Goal: Task Accomplishment & Management: Complete application form

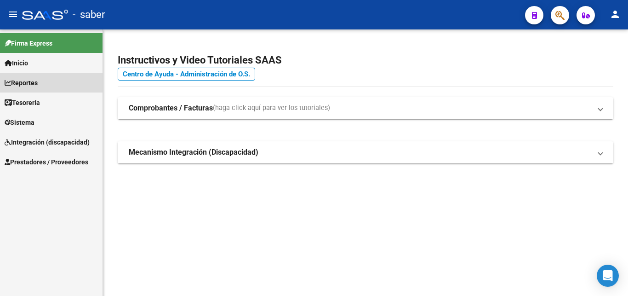
click at [53, 77] on link "Reportes" at bounding box center [51, 83] width 103 height 20
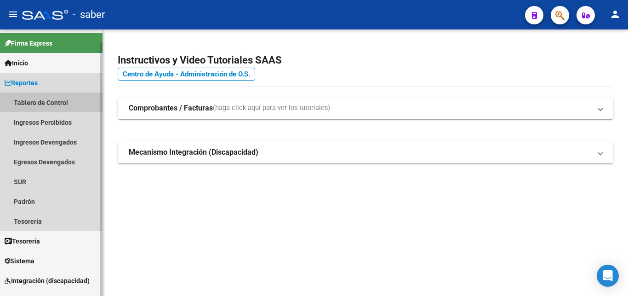
click at [57, 101] on link "Tablero de Control" at bounding box center [51, 102] width 103 height 20
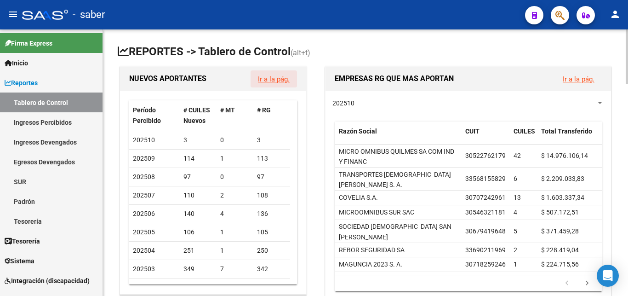
click at [274, 84] on button "Ir a la pág." at bounding box center [274, 78] width 46 height 17
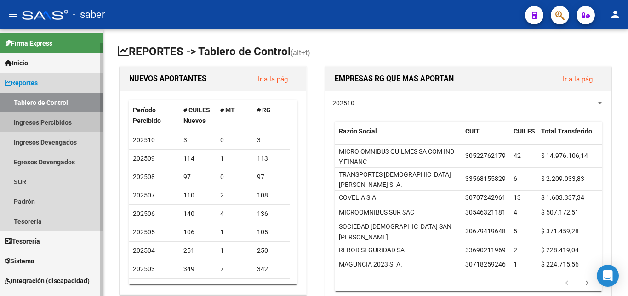
click at [52, 120] on link "Ingresos Percibidos" at bounding box center [51, 122] width 103 height 20
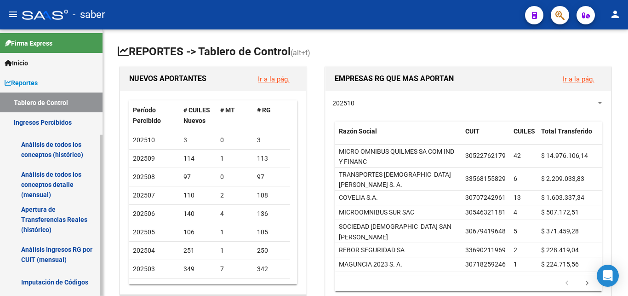
click at [55, 145] on link "Análisis de todos los conceptos (histórico)" at bounding box center [51, 149] width 103 height 35
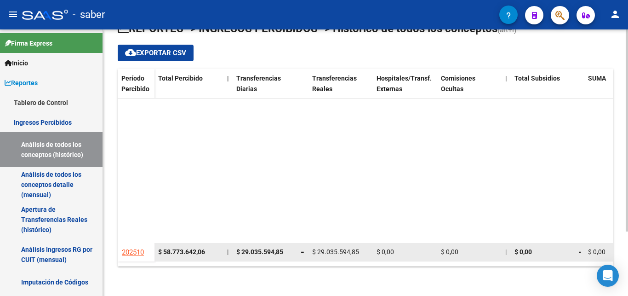
scroll to position [210, 0]
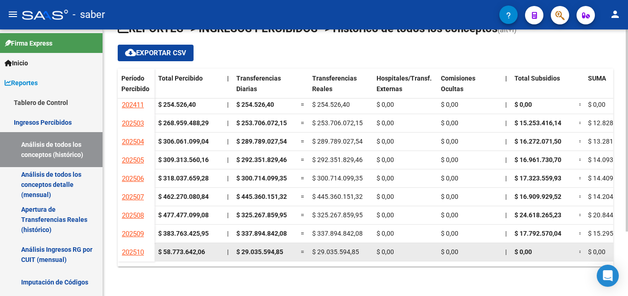
click at [132, 248] on span "202510" at bounding box center [133, 252] width 22 height 8
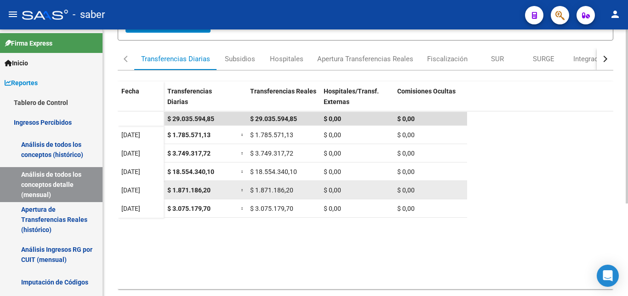
scroll to position [141, 0]
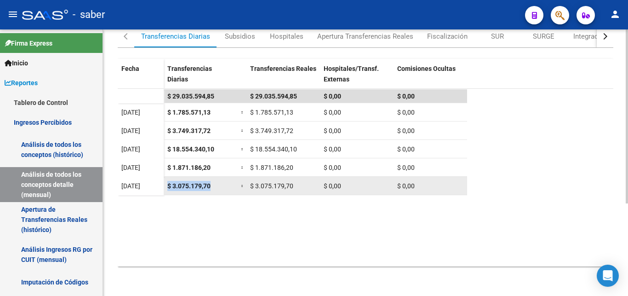
drag, startPoint x: 212, startPoint y: 257, endPoint x: 167, endPoint y: 256, distance: 45.1
click at [167, 191] on div "$ 3.075.179,70" at bounding box center [200, 186] width 66 height 11
copy span "$ 3.075.179,70"
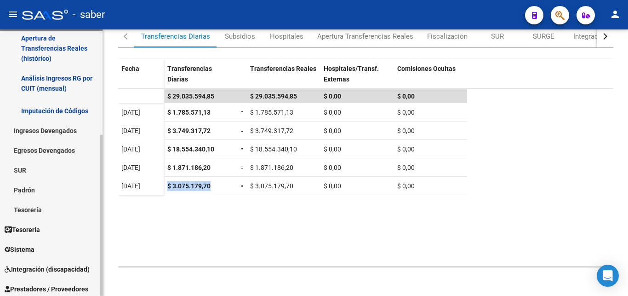
scroll to position [174, 0]
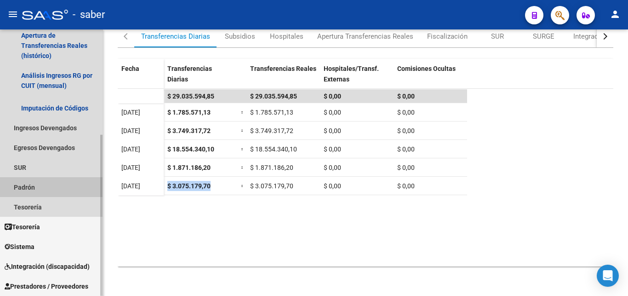
click at [53, 185] on link "Padrón" at bounding box center [51, 187] width 103 height 20
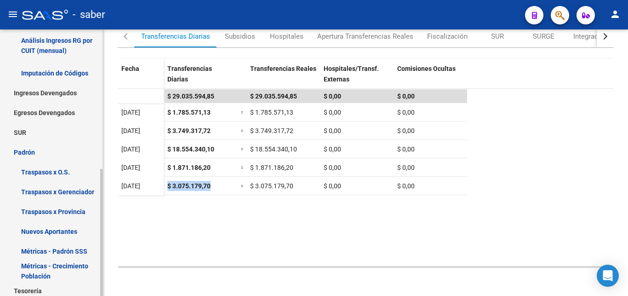
scroll to position [221, 0]
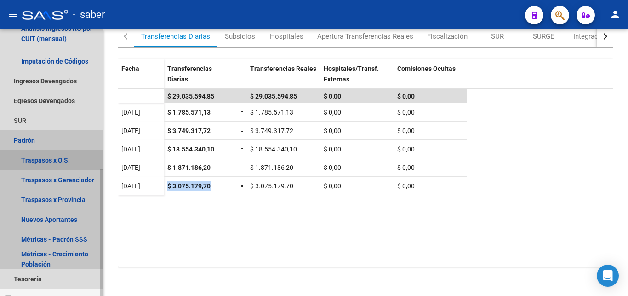
click at [62, 158] on link "Traspasos x O.S." at bounding box center [51, 160] width 103 height 20
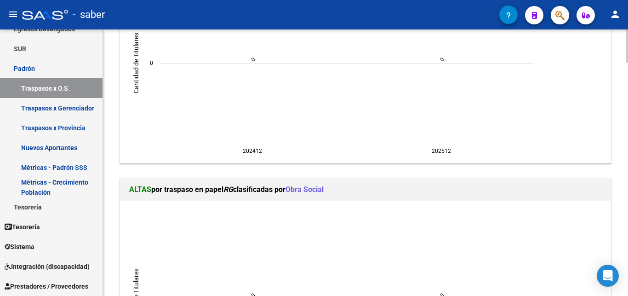
scroll to position [1360, 0]
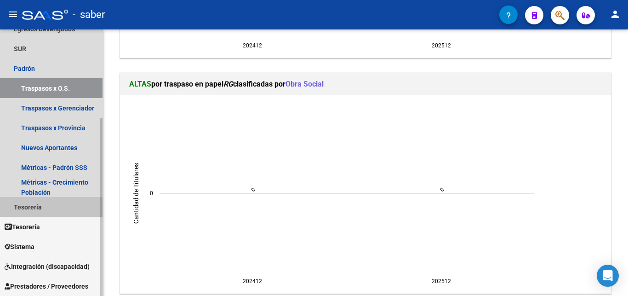
click at [36, 208] on link "Tesorería" at bounding box center [51, 207] width 103 height 20
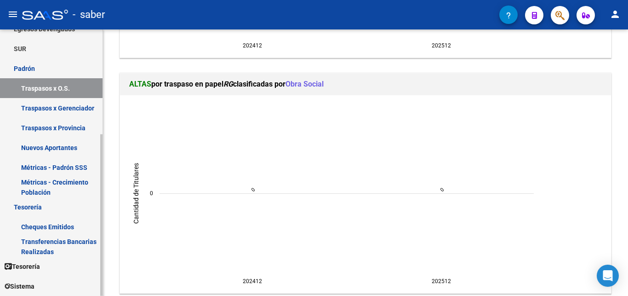
click at [58, 238] on link "Transferencias Bancarias Realizadas" at bounding box center [51, 246] width 103 height 20
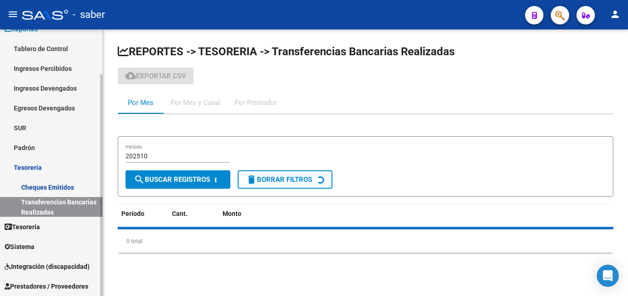
scroll to position [54, 0]
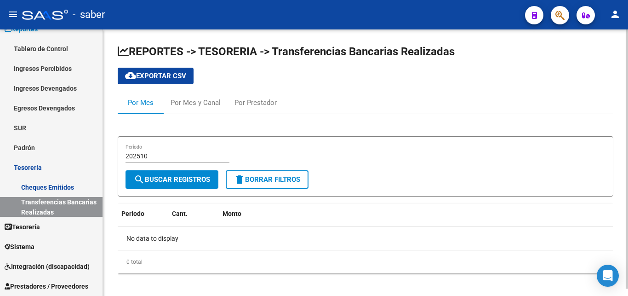
click at [159, 151] on div "202510 Período" at bounding box center [178, 153] width 104 height 18
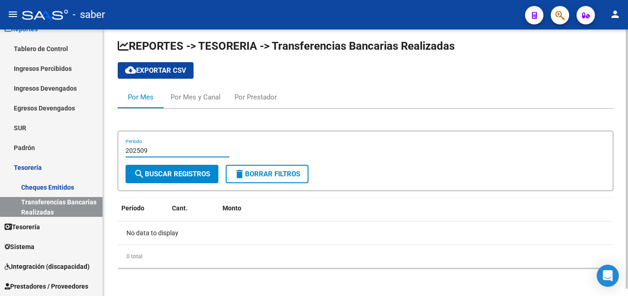
scroll to position [7, 0]
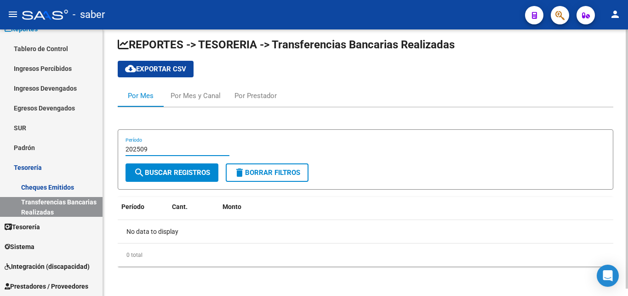
type input "202509"
click at [187, 95] on div "Por Mes y Canal" at bounding box center [196, 96] width 50 height 10
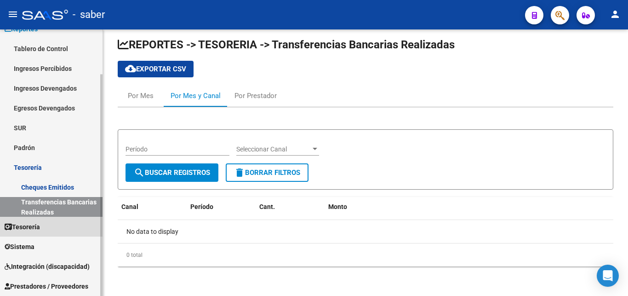
click at [52, 232] on link "Tesorería" at bounding box center [51, 227] width 103 height 20
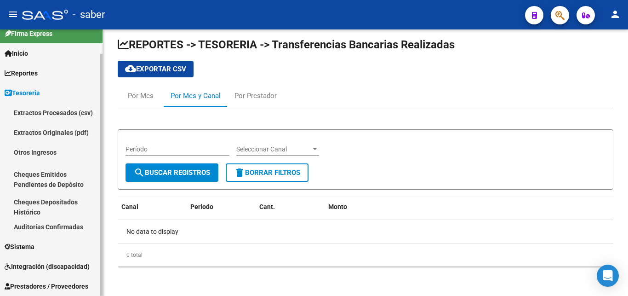
scroll to position [10, 0]
click at [46, 135] on link "Extractos Originales (pdf)" at bounding box center [51, 132] width 103 height 20
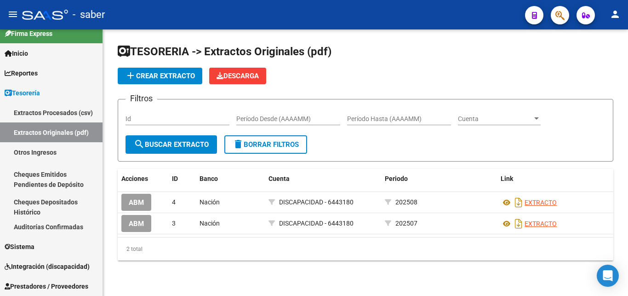
click at [171, 71] on button "add Crear Extracto" at bounding box center [160, 76] width 85 height 17
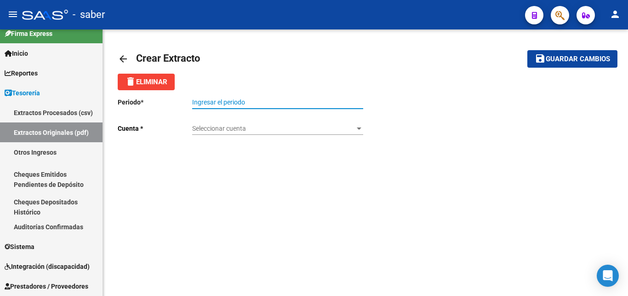
click at [232, 104] on input "Ingresar el periodo" at bounding box center [277, 102] width 171 height 8
type input "092025"
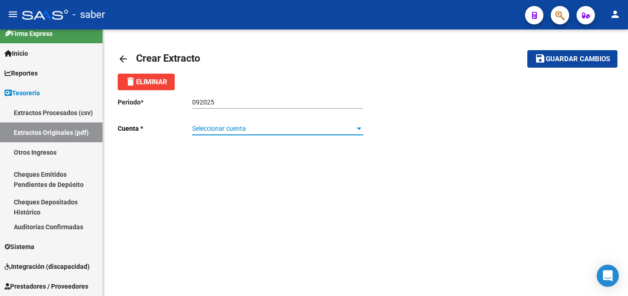
click at [286, 128] on span "Seleccionar cuenta" at bounding box center [273, 129] width 163 height 8
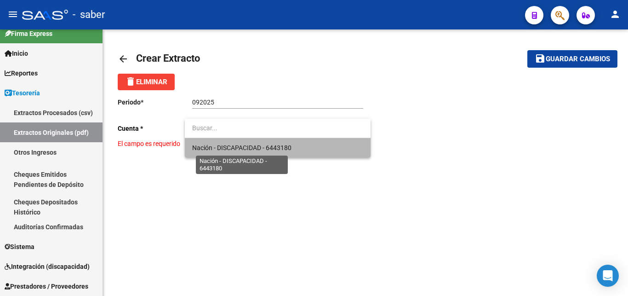
click at [280, 147] on span "Nación - DISCAPACIDAD - 6443180" at bounding box center [241, 147] width 99 height 7
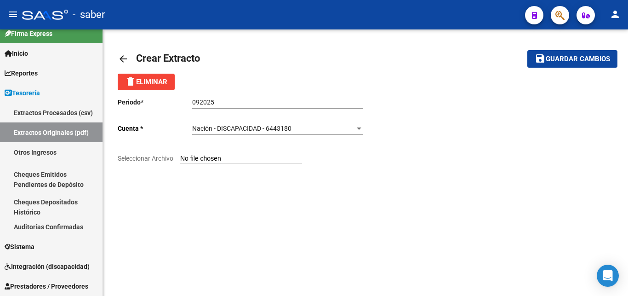
click at [192, 160] on input "Seleccionar Archivo" at bounding box center [241, 158] width 122 height 9
type input "C:\fakepath\900607-202509_EB.pdf"
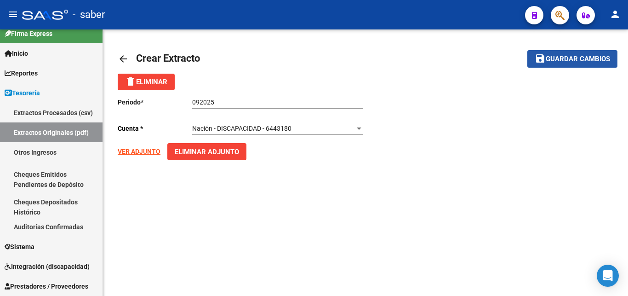
click at [579, 56] on span "Guardar cambios" at bounding box center [578, 59] width 64 height 8
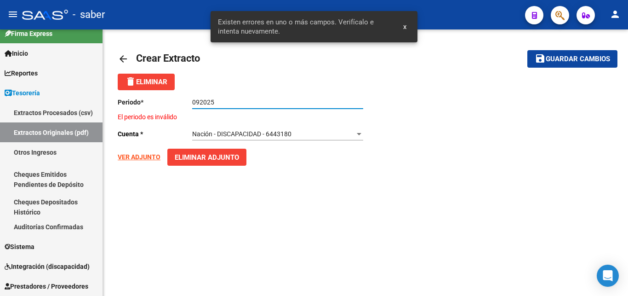
drag, startPoint x: 241, startPoint y: 104, endPoint x: 161, endPoint y: 103, distance: 80.0
click at [192, 103] on input "092025" at bounding box center [277, 102] width 171 height 8
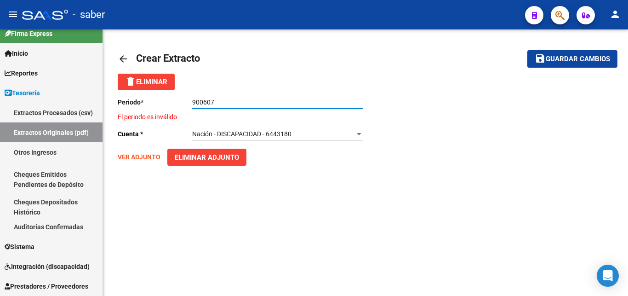
click at [214, 103] on input "900607" at bounding box center [277, 102] width 171 height 8
click at [222, 100] on input "900607" at bounding box center [277, 102] width 171 height 8
drag, startPoint x: 222, startPoint y: 100, endPoint x: 155, endPoint y: 91, distance: 67.7
click at [192, 98] on input "900607" at bounding box center [277, 102] width 171 height 8
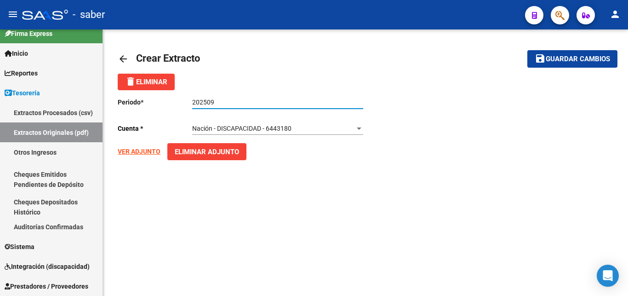
type input "202509"
click at [601, 64] on button "save Guardar cambios" at bounding box center [572, 58] width 90 height 17
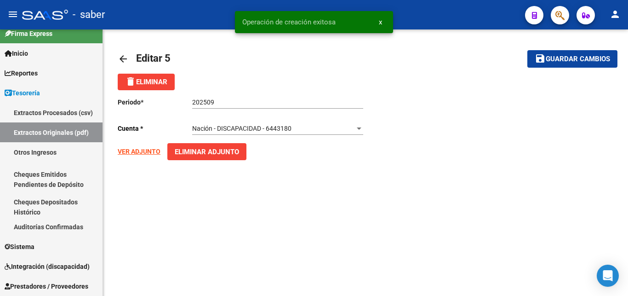
click at [129, 56] on link "arrow_back" at bounding box center [127, 59] width 18 height 22
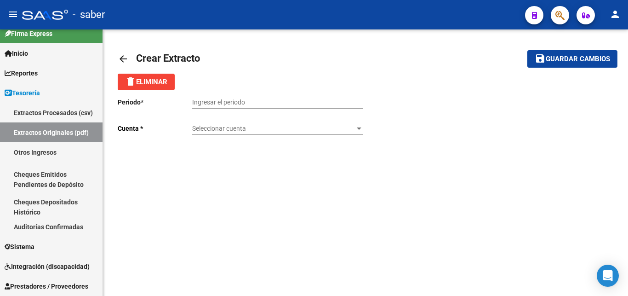
click at [129, 56] on link "arrow_back" at bounding box center [127, 59] width 18 height 22
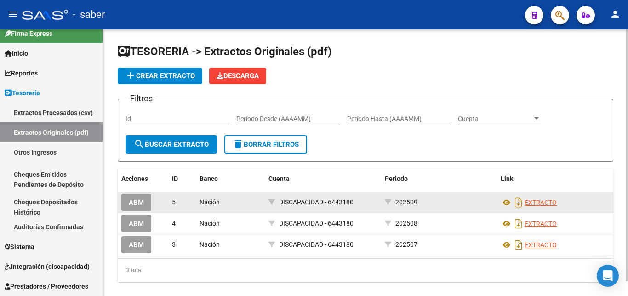
click at [534, 197] on div "EXTRACTO" at bounding box center [555, 202] width 109 height 15
click at [539, 204] on link "EXTRACTO" at bounding box center [541, 202] width 32 height 7
